Goal: Task Accomplishment & Management: Manage account settings

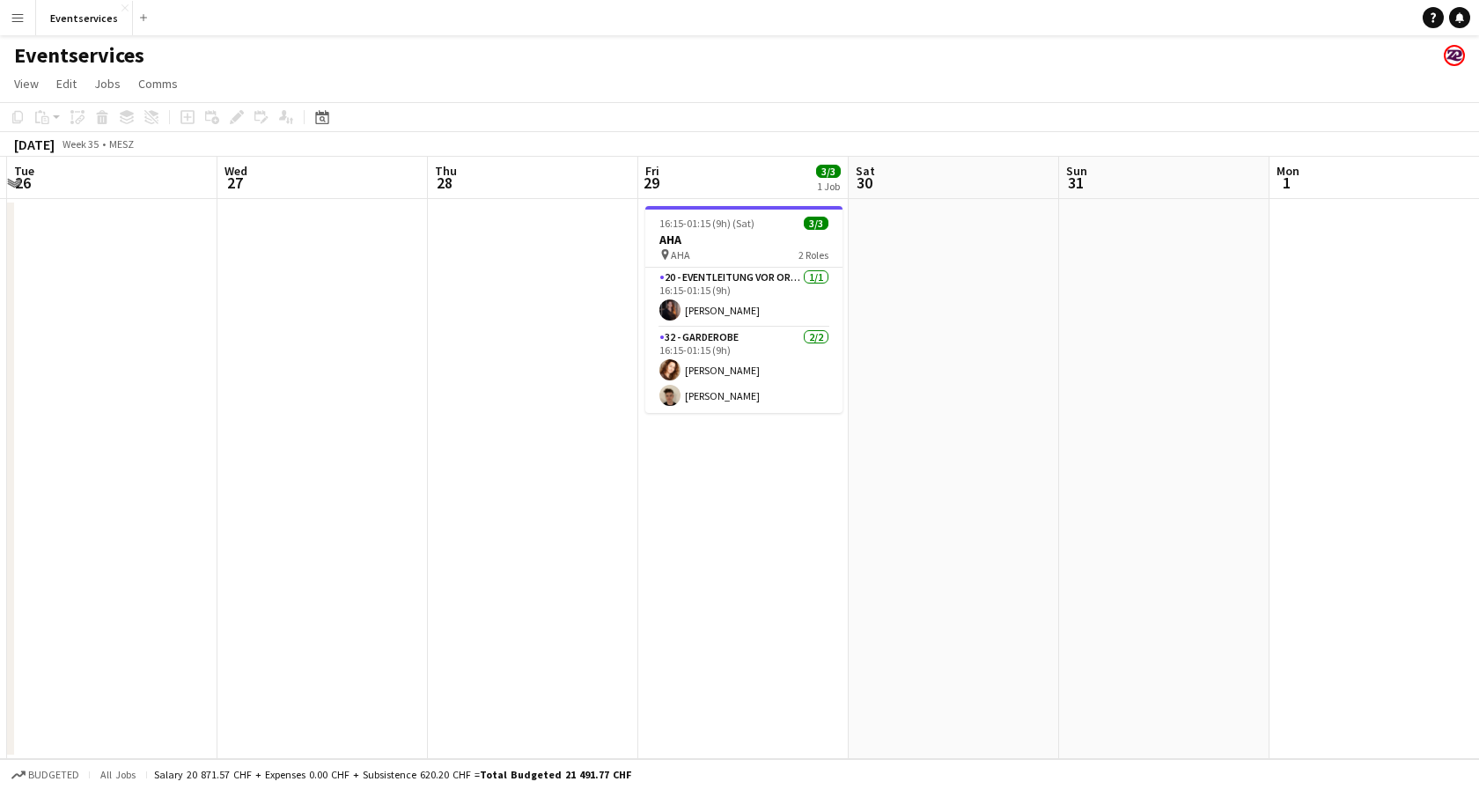
scroll to position [0, 644]
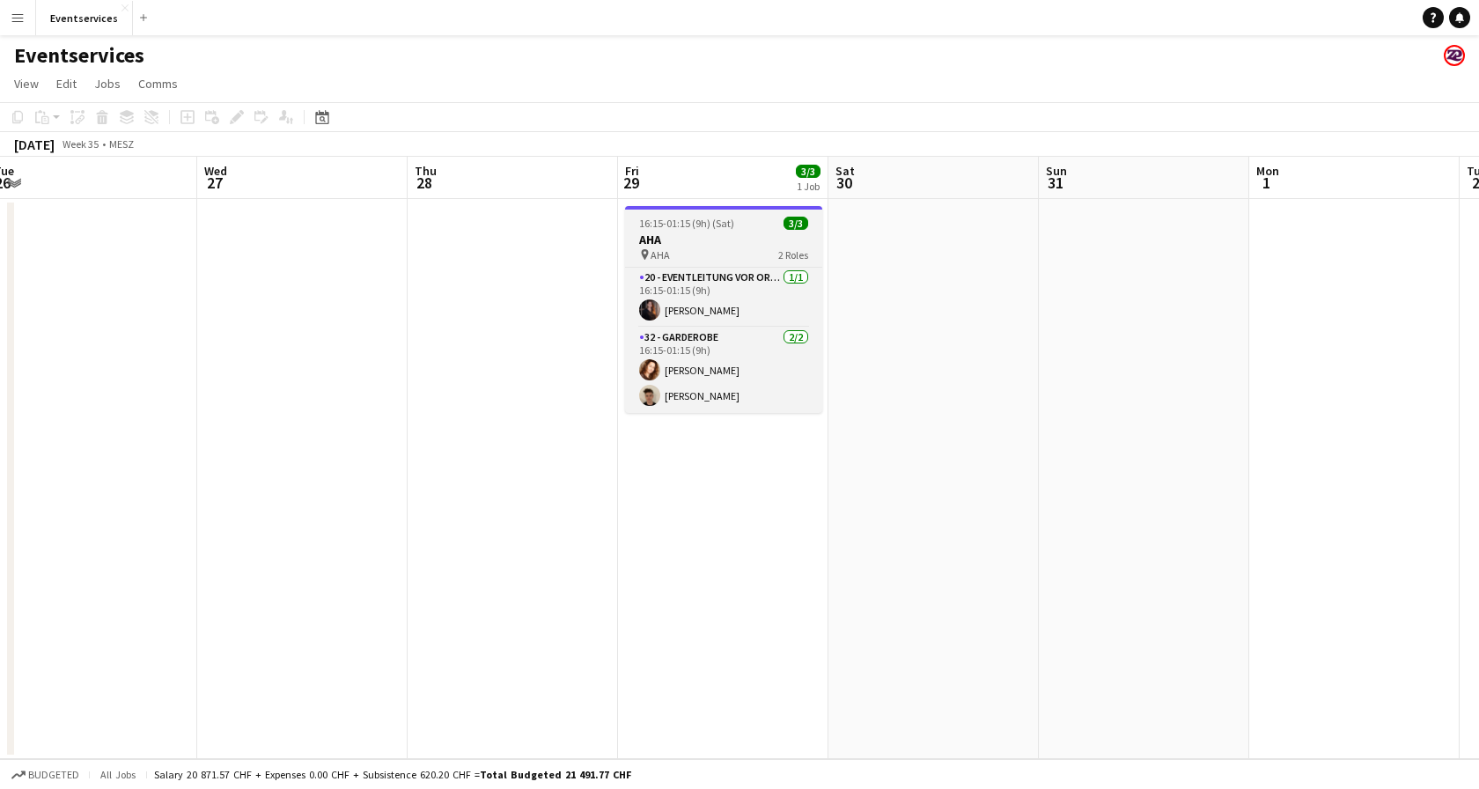
click at [727, 223] on span "16:15-01:15 (9h) (Sat)" at bounding box center [686, 223] width 95 height 13
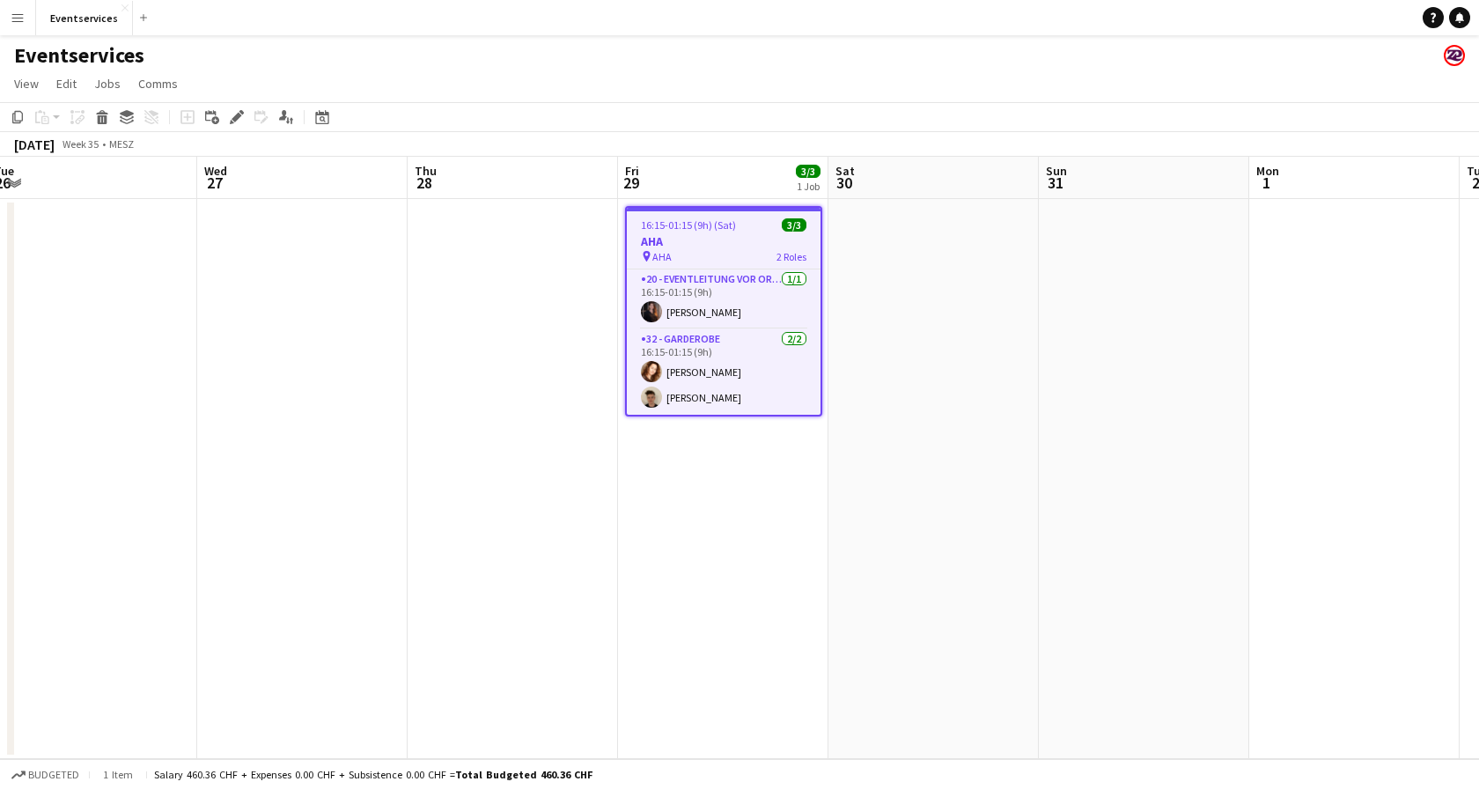
click at [693, 60] on div "Eventservices" at bounding box center [739, 51] width 1479 height 33
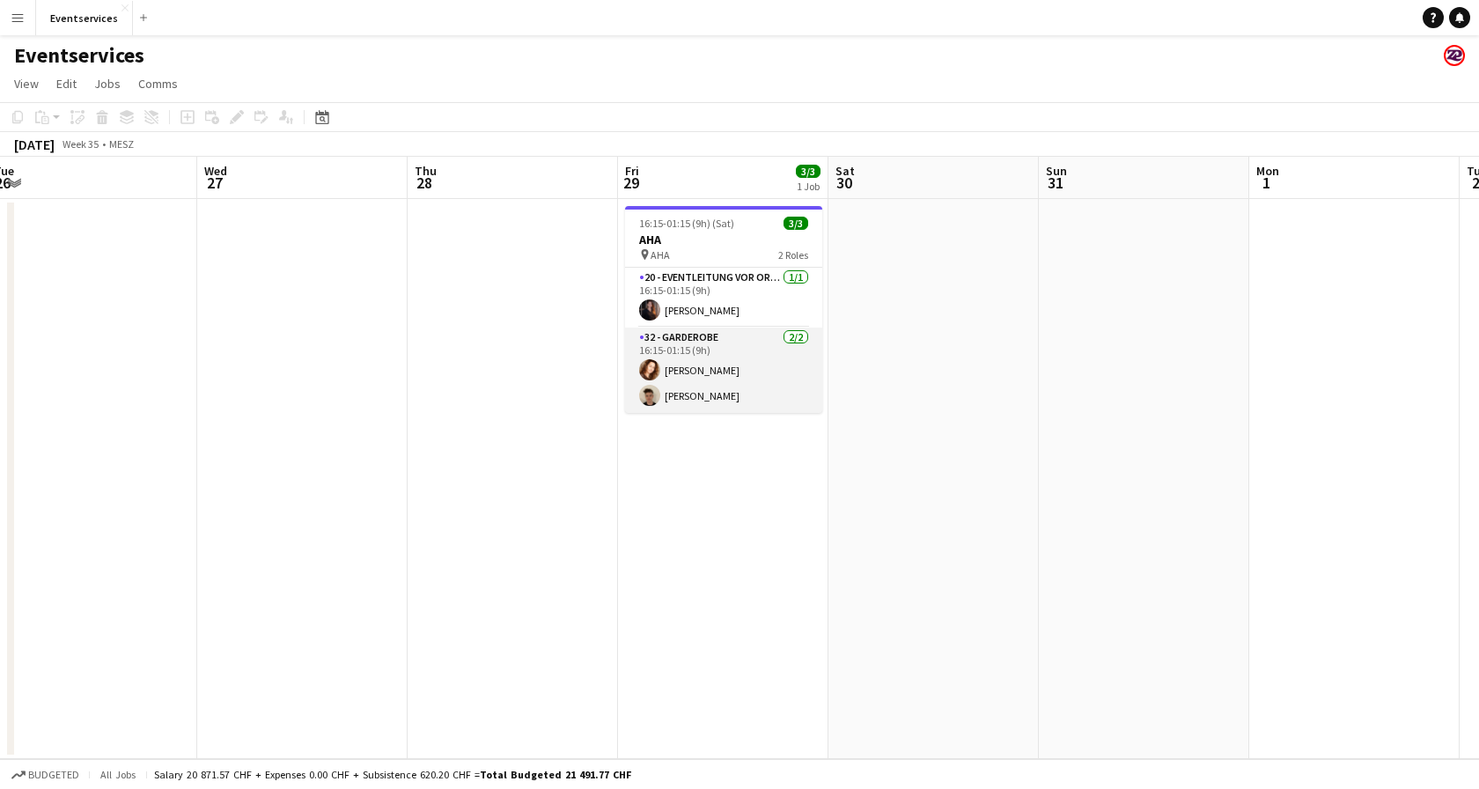
click at [769, 352] on app-card-role "32 - Garderobe [DATE] 16:15-01:15 (9h) [PERSON_NAME] [PERSON_NAME]" at bounding box center [723, 370] width 197 height 85
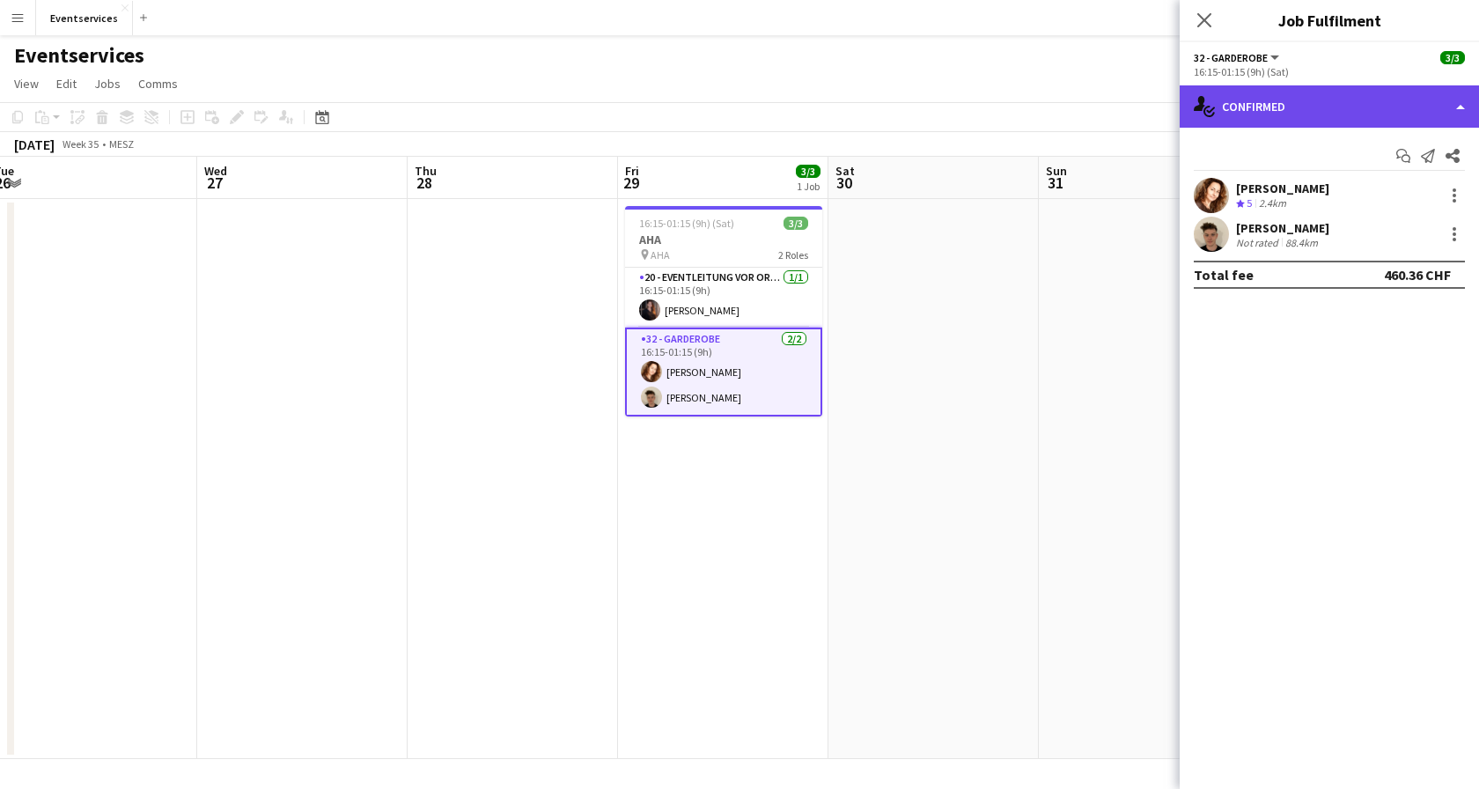
click at [1373, 103] on div "single-neutral-actions-check-2 Confirmed" at bounding box center [1329, 106] width 299 height 42
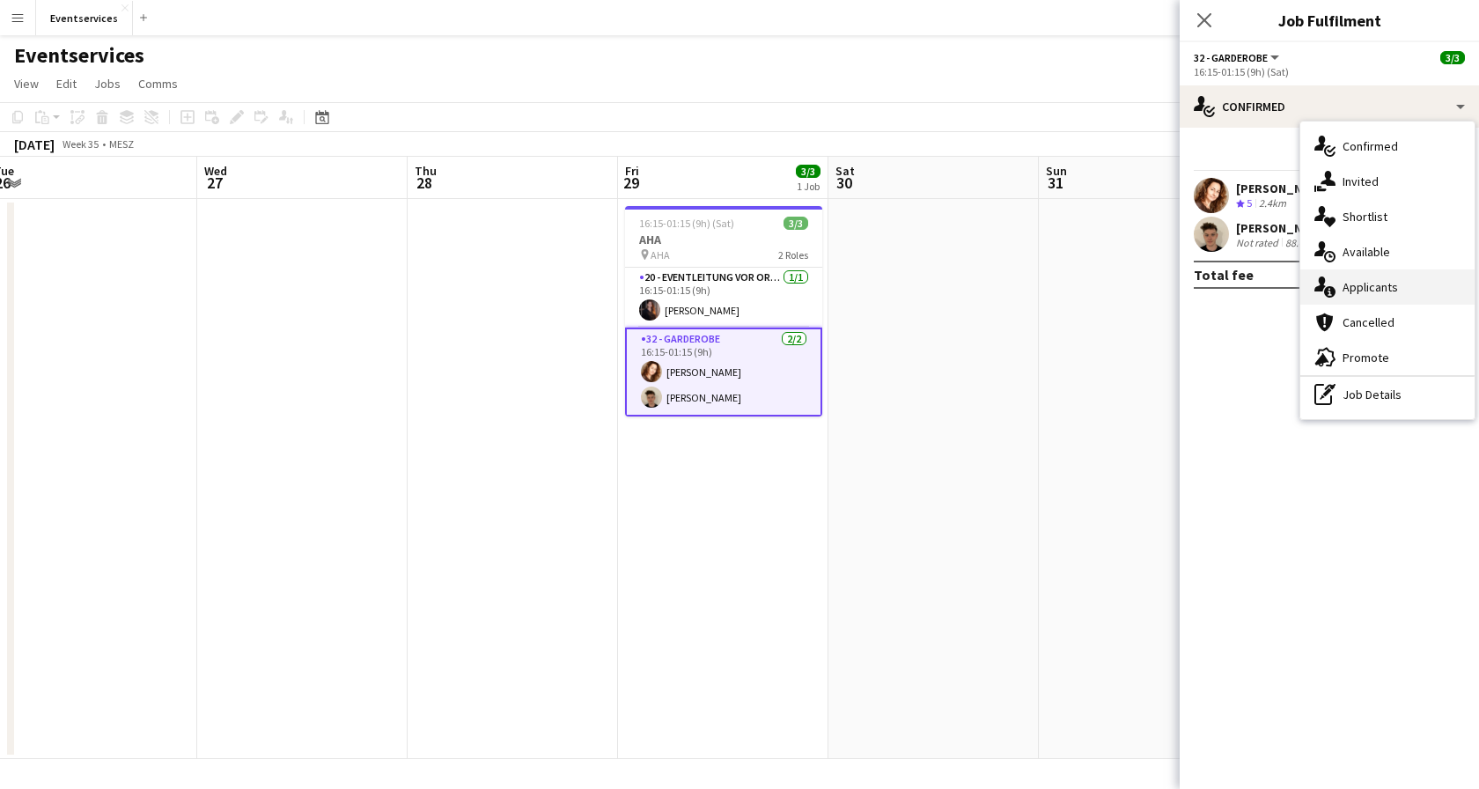
click at [1354, 278] on div "single-neutral-actions-information Applicants" at bounding box center [1387, 286] width 174 height 35
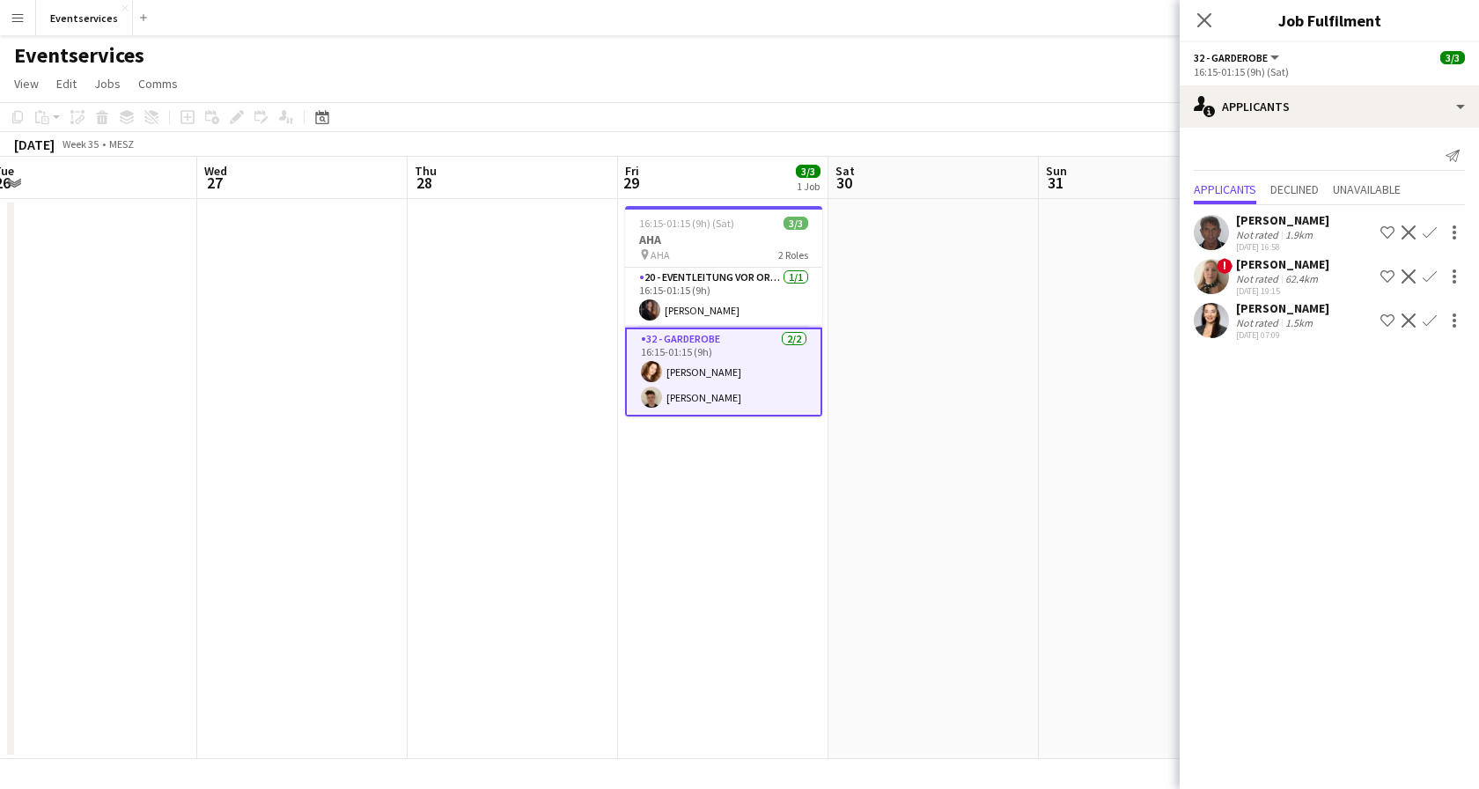
click at [1054, 46] on div "Eventservices" at bounding box center [739, 51] width 1479 height 33
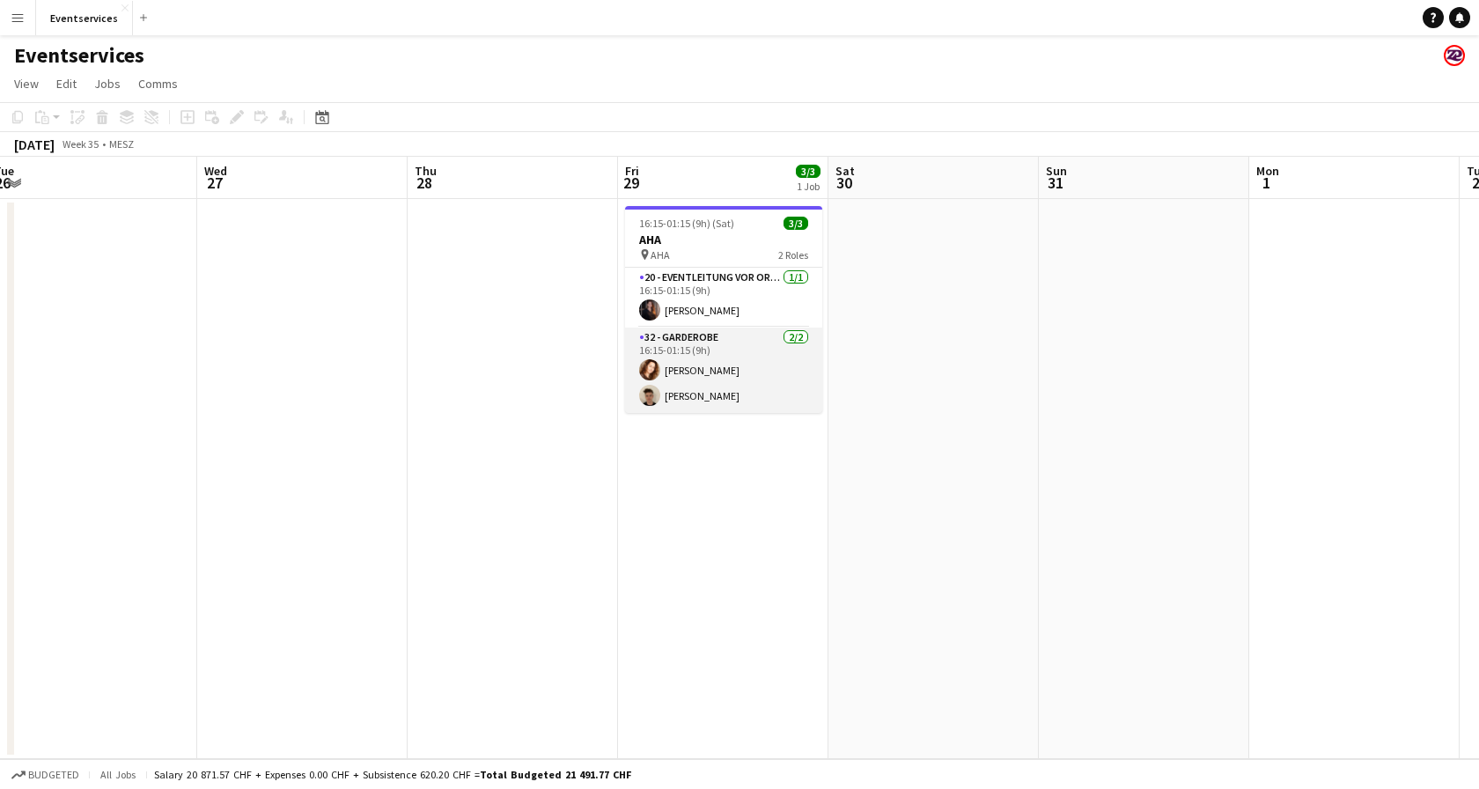
click at [725, 343] on app-card-role "32 - Garderobe [DATE] 16:15-01:15 (9h) [PERSON_NAME] [PERSON_NAME]" at bounding box center [723, 370] width 197 height 85
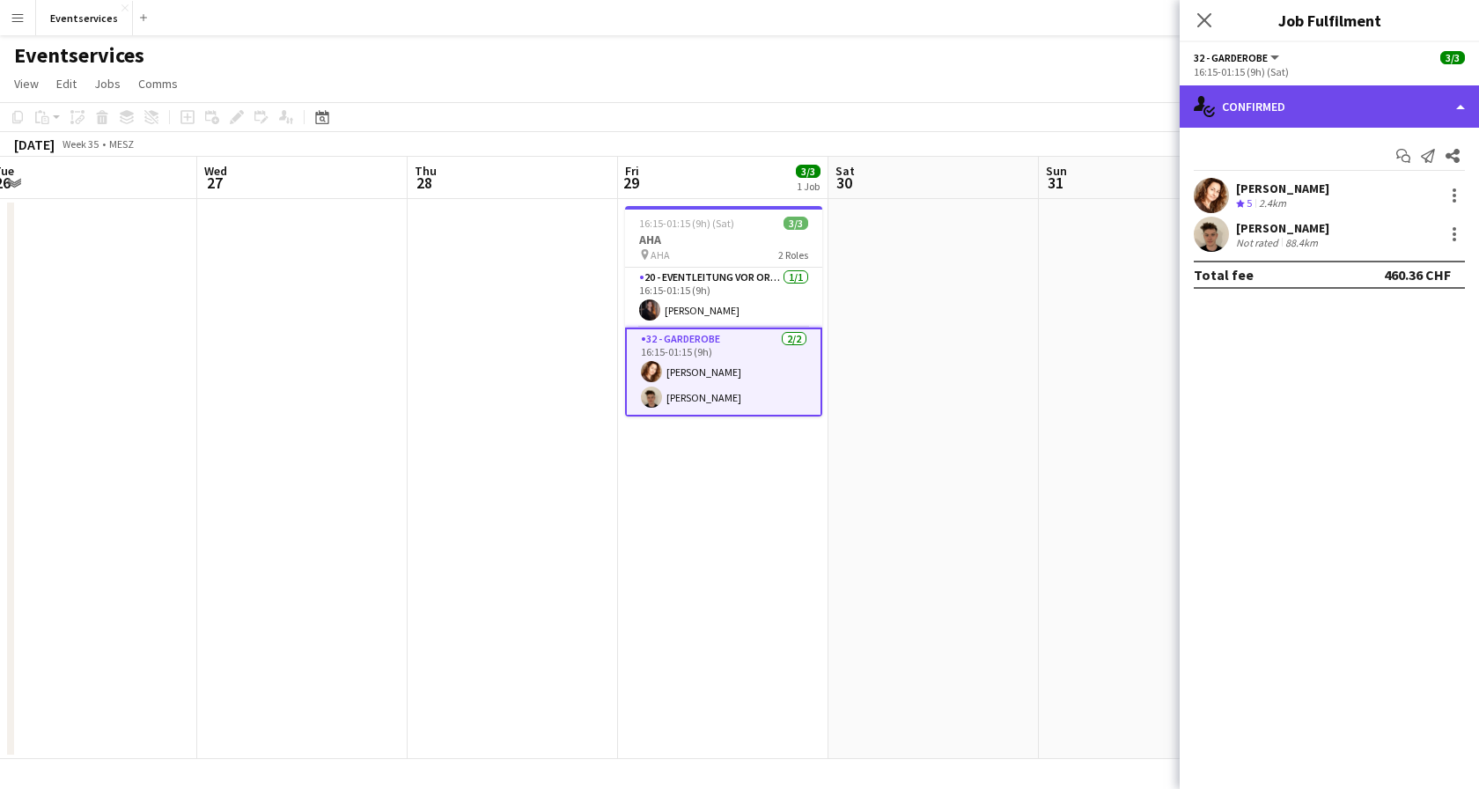
click at [1403, 105] on div "single-neutral-actions-check-2 Confirmed" at bounding box center [1329, 106] width 299 height 42
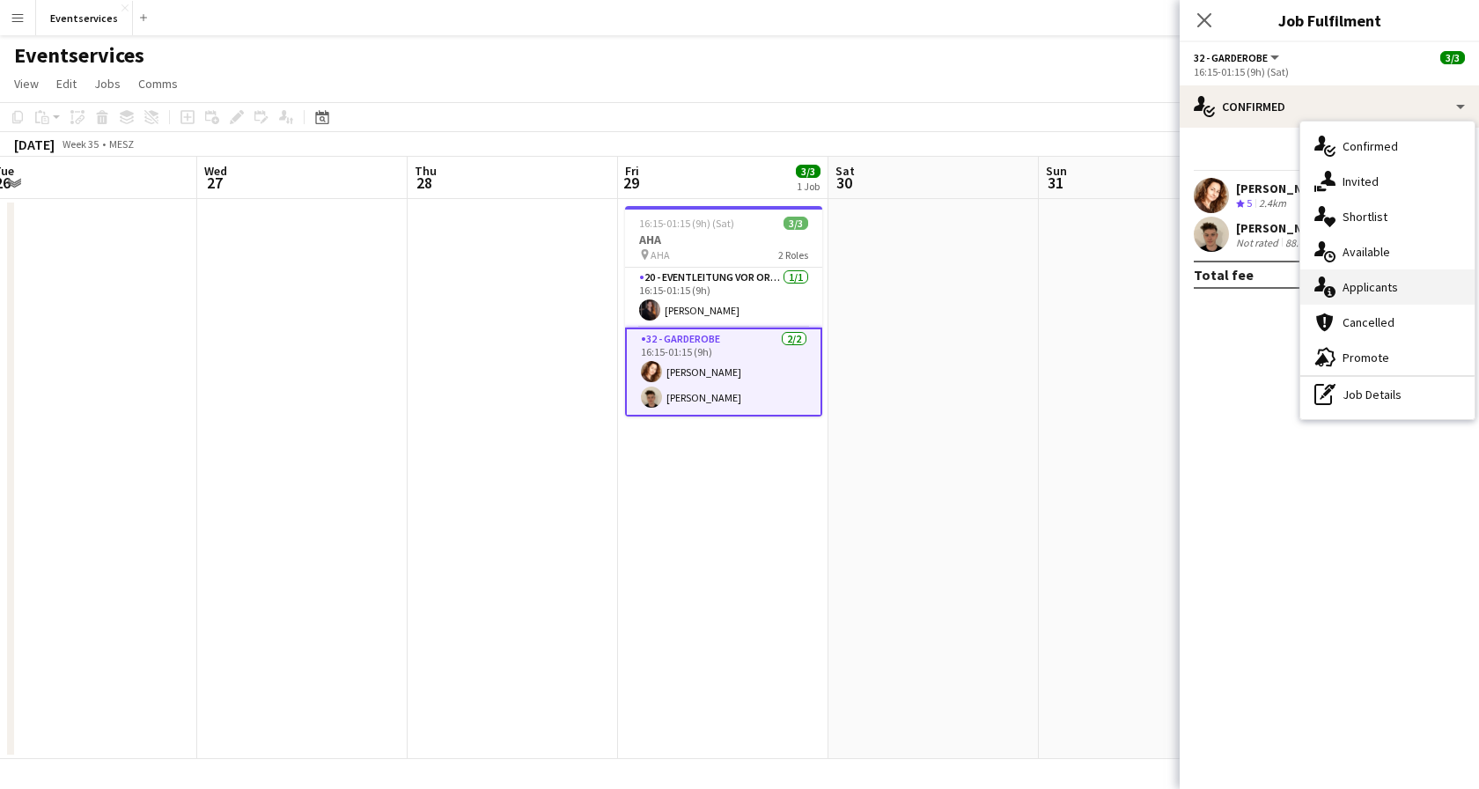
click at [1356, 282] on div "single-neutral-actions-information Applicants" at bounding box center [1387, 286] width 174 height 35
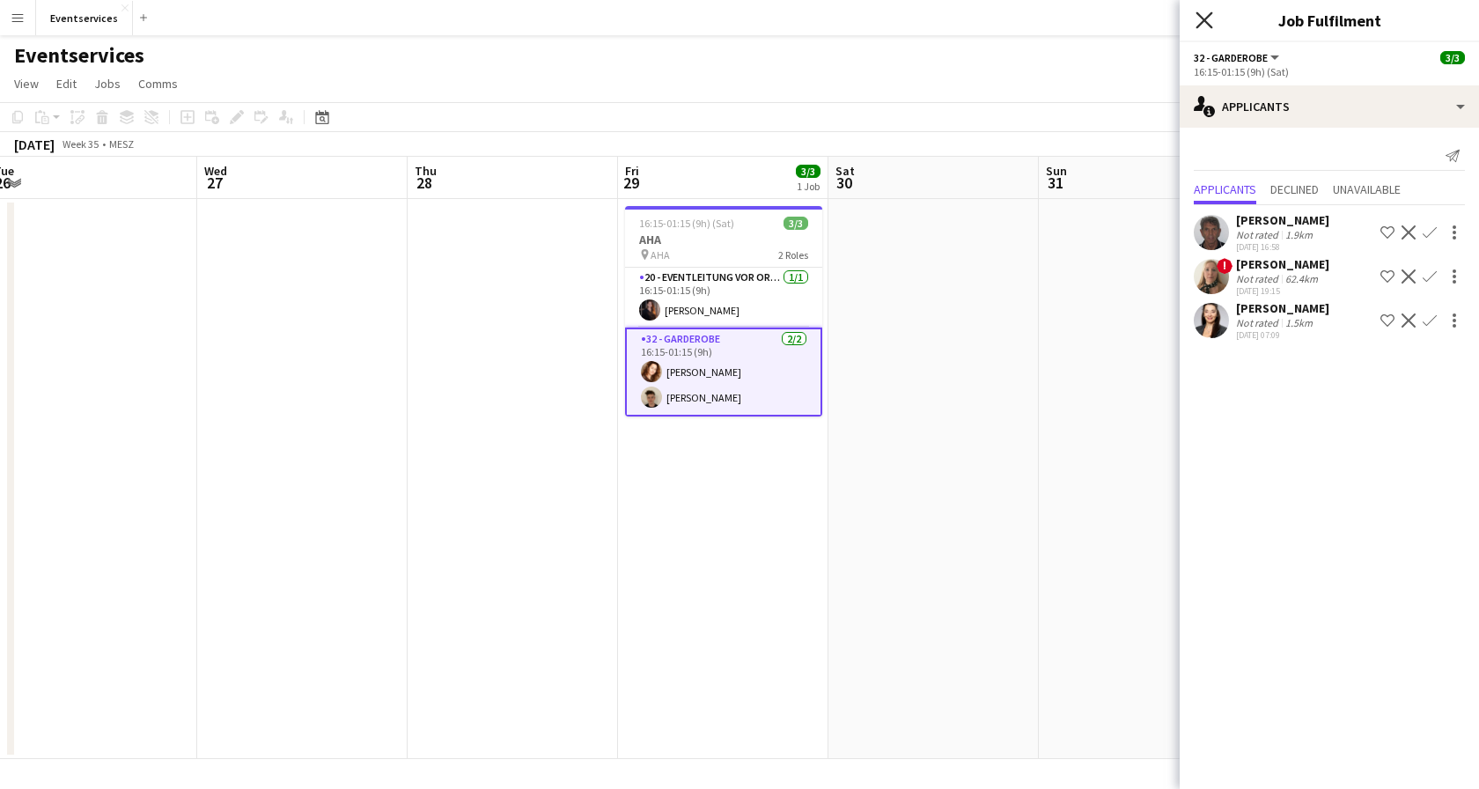
click at [1201, 20] on icon "Close pop-in" at bounding box center [1204, 19] width 17 height 17
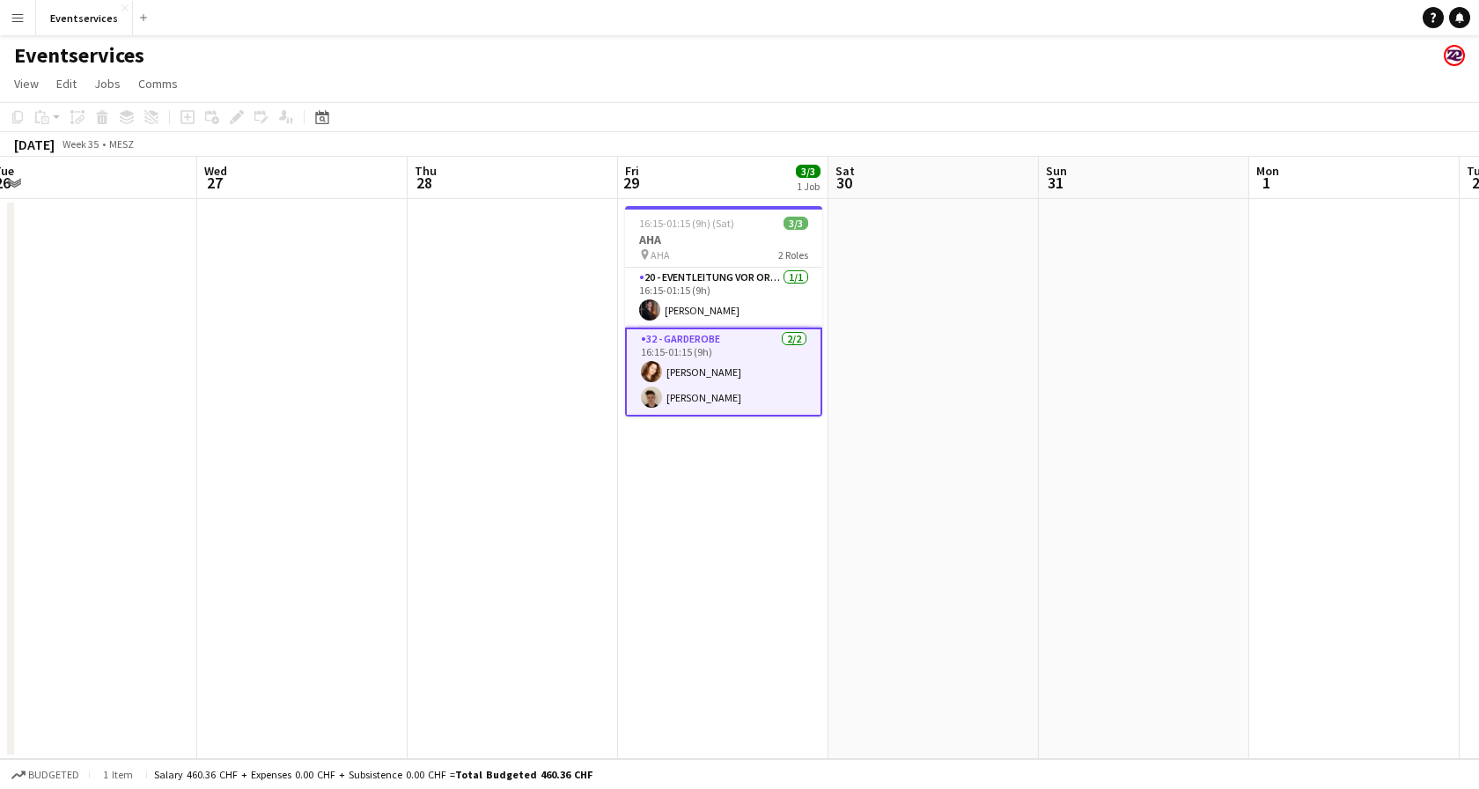
click at [13, 13] on app-icon "Menu" at bounding box center [18, 18] width 14 height 14
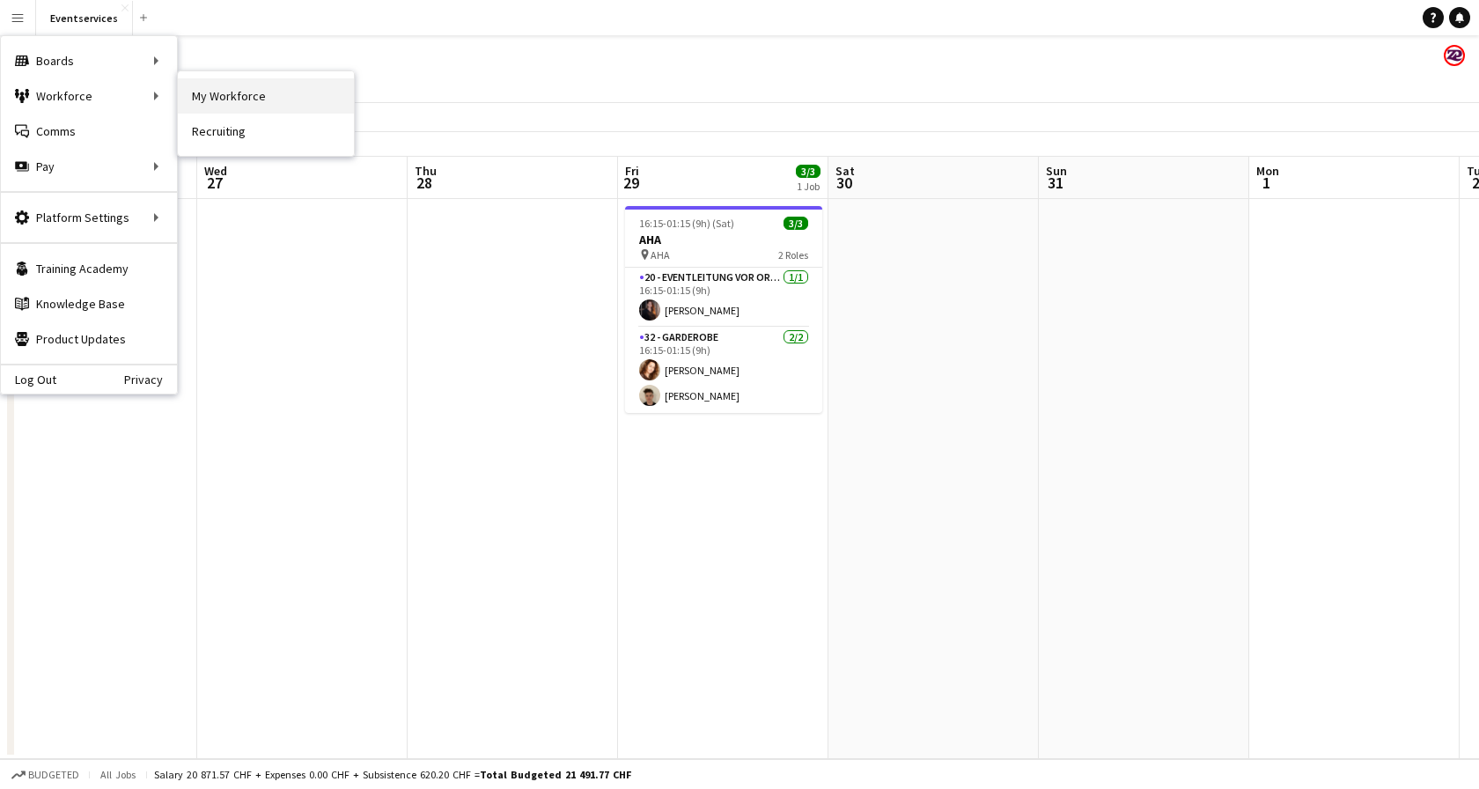
click at [211, 97] on link "My Workforce" at bounding box center [266, 95] width 176 height 35
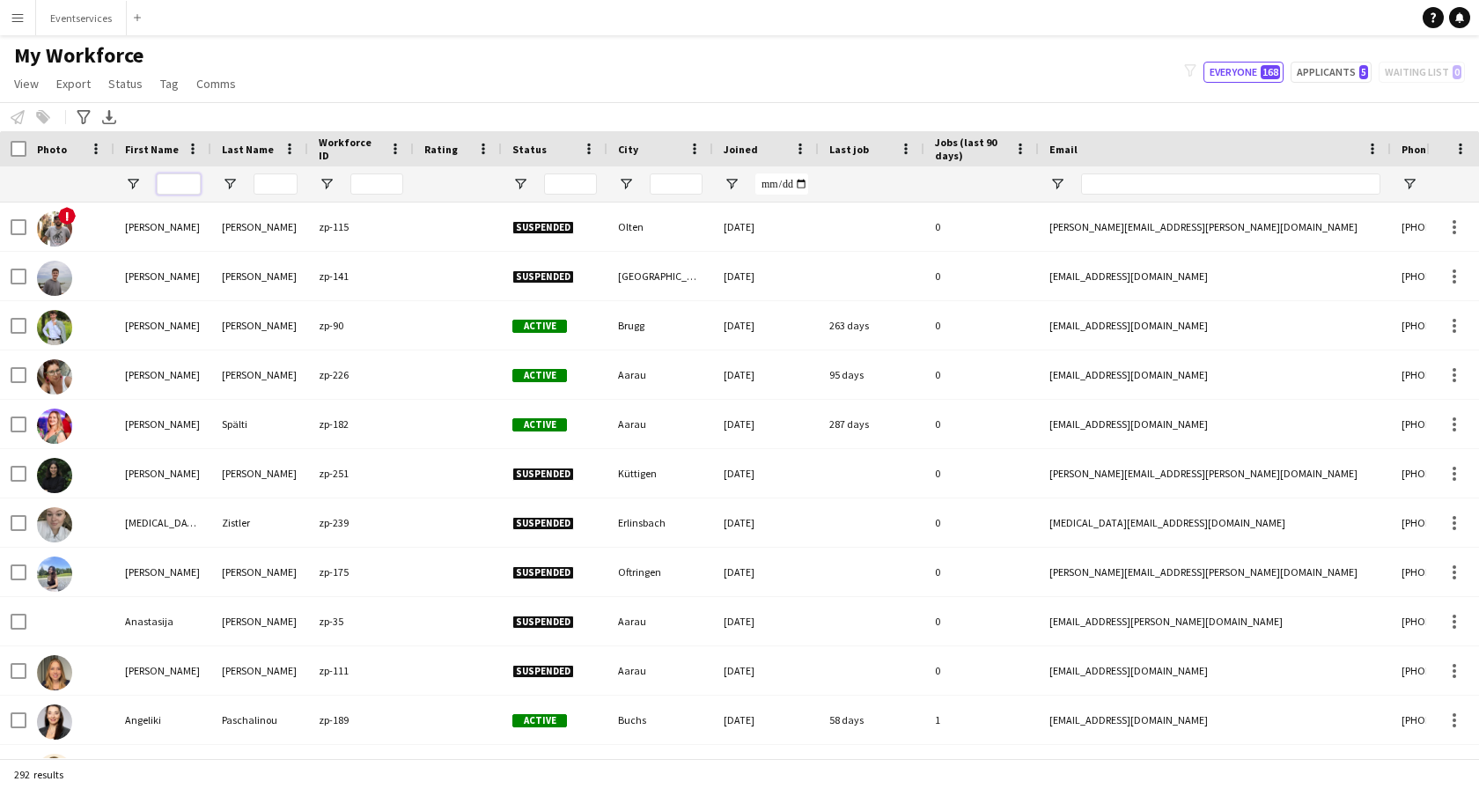
click at [180, 187] on input "First Name Filter Input" at bounding box center [179, 183] width 44 height 21
click at [180, 190] on input "First Name Filter Input" at bounding box center [179, 183] width 44 height 21
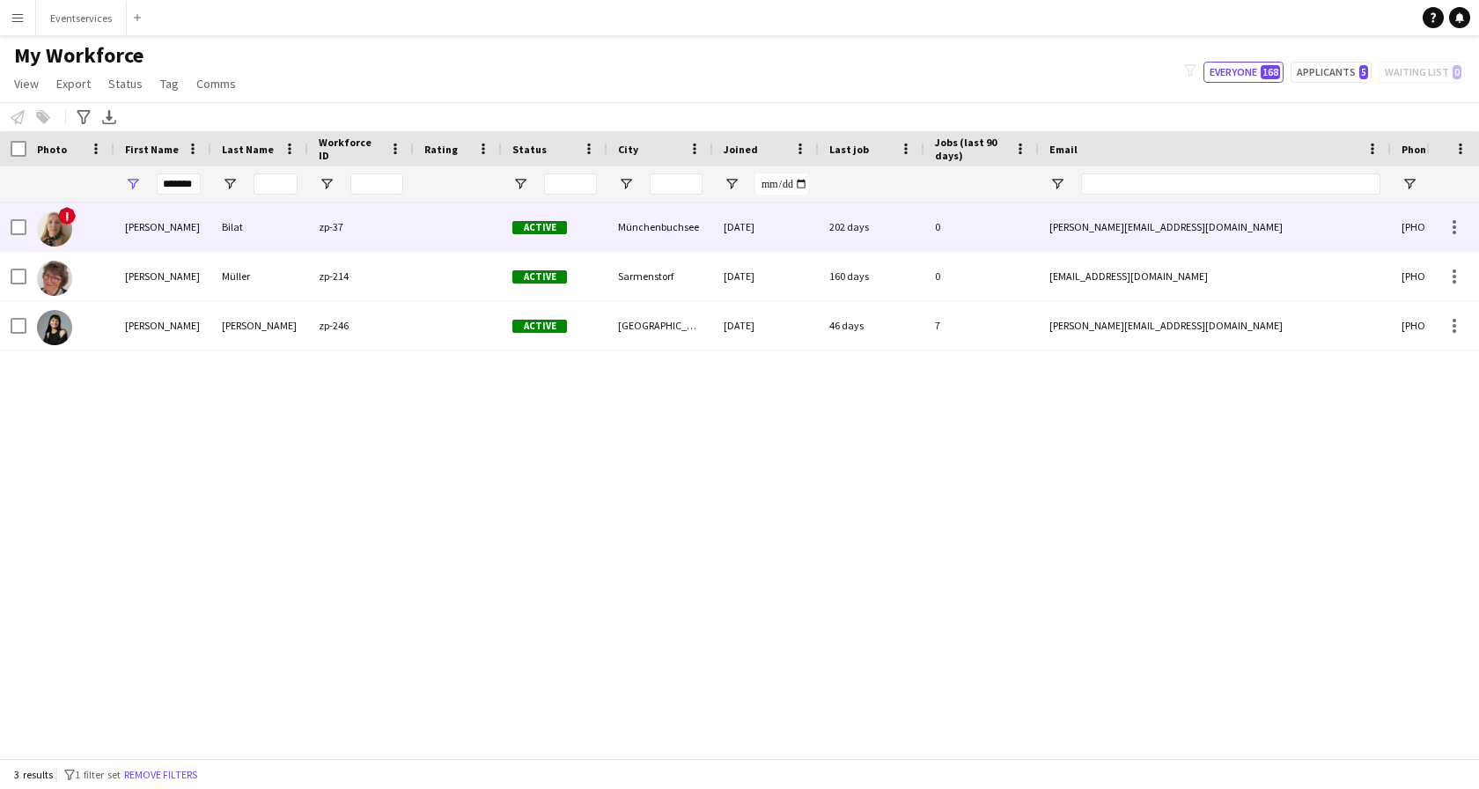
click at [63, 217] on span "!" at bounding box center [67, 216] width 18 height 18
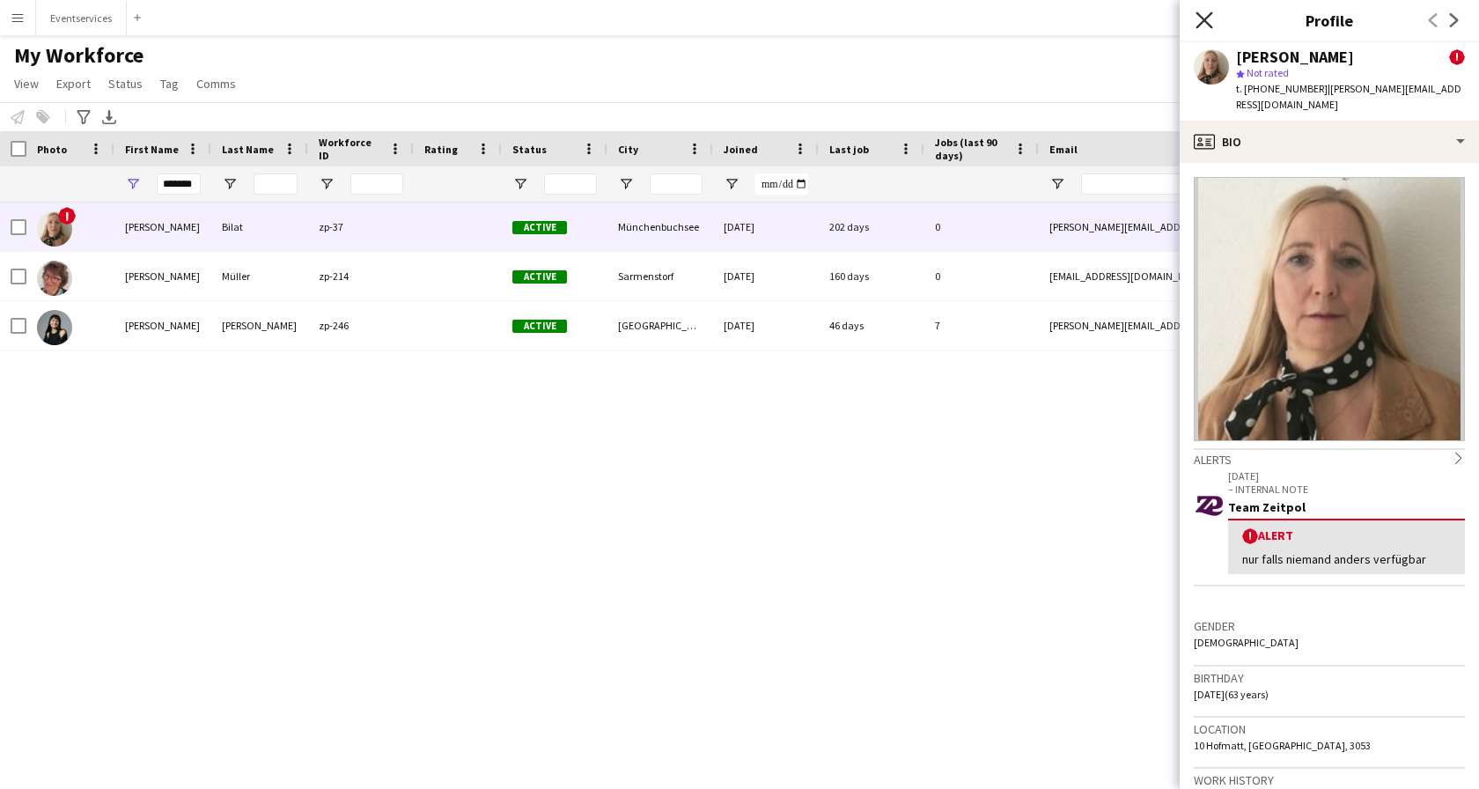
click at [1203, 20] on icon at bounding box center [1204, 19] width 17 height 17
